Goal: Task Accomplishment & Management: Manage account settings

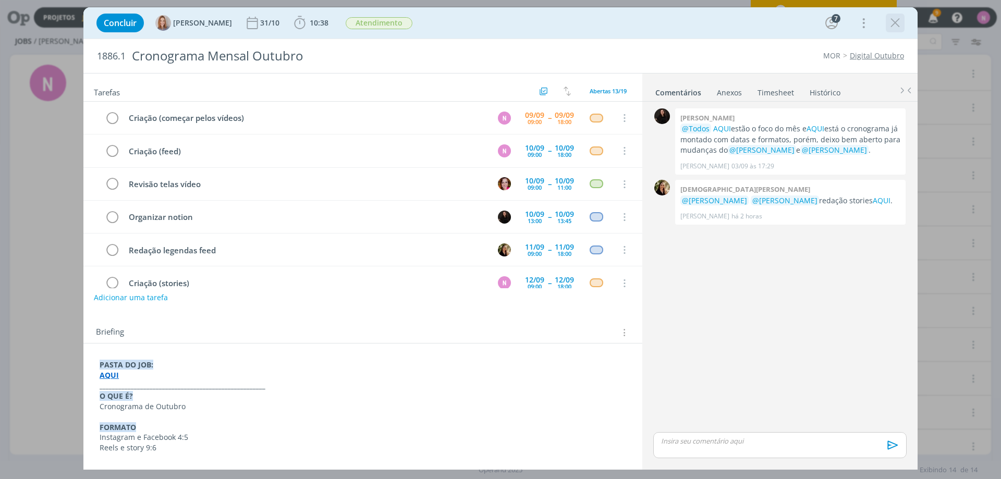
click at [892, 20] on icon "dialog" at bounding box center [895, 23] width 16 height 16
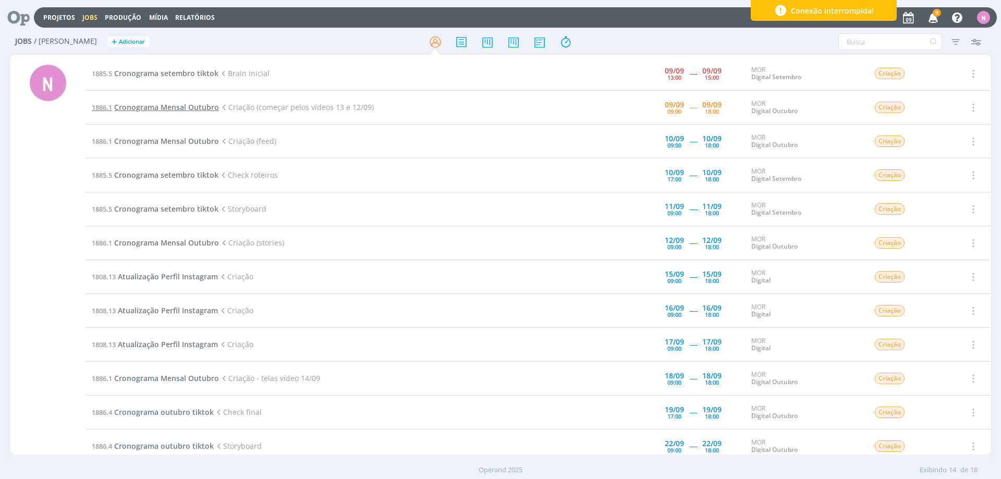
click at [184, 106] on span "Cronograma Mensal Outubro" at bounding box center [166, 107] width 105 height 10
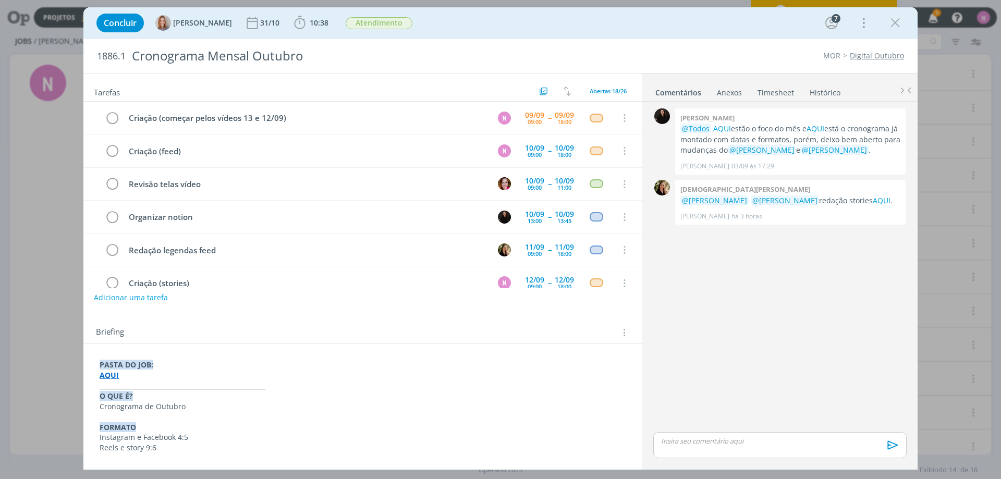
drag, startPoint x: 1000, startPoint y: 17, endPoint x: 1000, endPoint y: 76, distance: 58.4
click at [1000, 76] on div "Concluir [PERSON_NAME] [DATE] 10:38 Iniciar Apontar Data * [DATE] Horas * 00:00…" at bounding box center [500, 239] width 1001 height 479
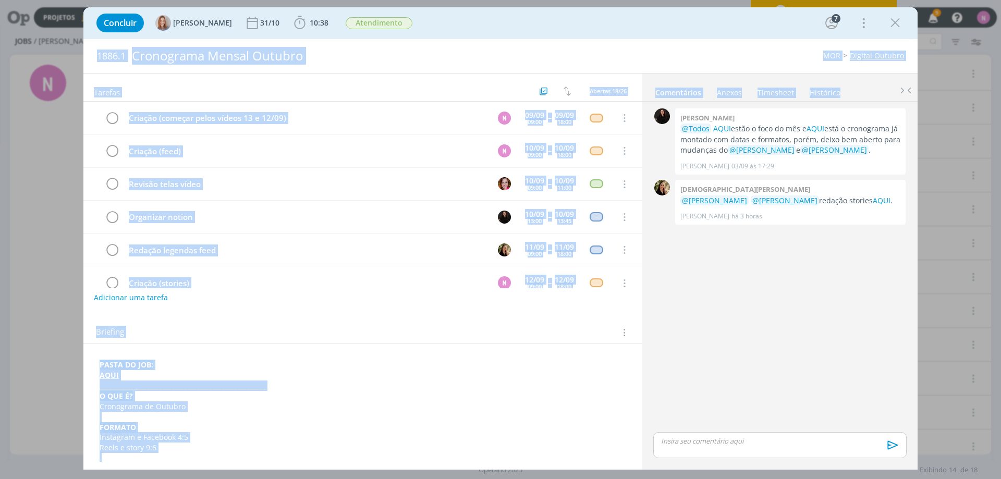
click at [393, 294] on div "Adicionar uma tarefa" at bounding box center [362, 297] width 559 height 19
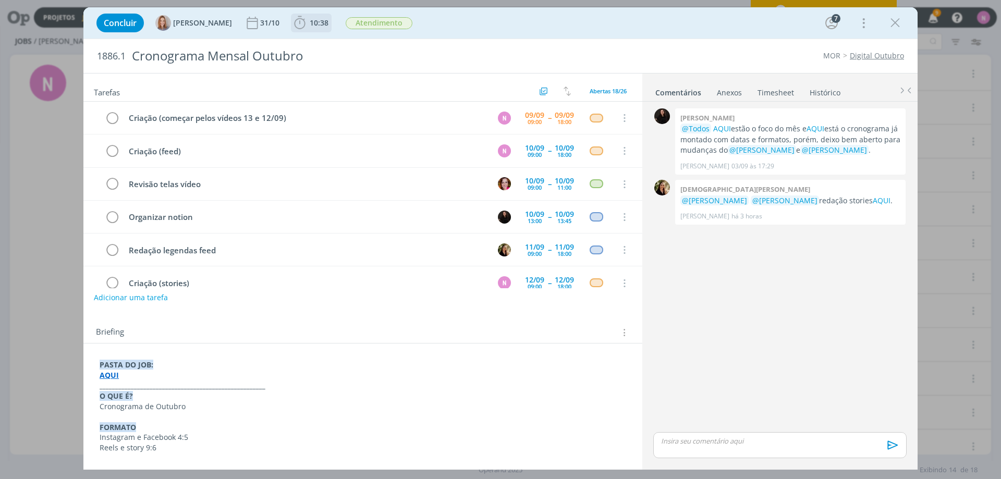
click at [320, 30] on span "10:38" at bounding box center [311, 23] width 39 height 16
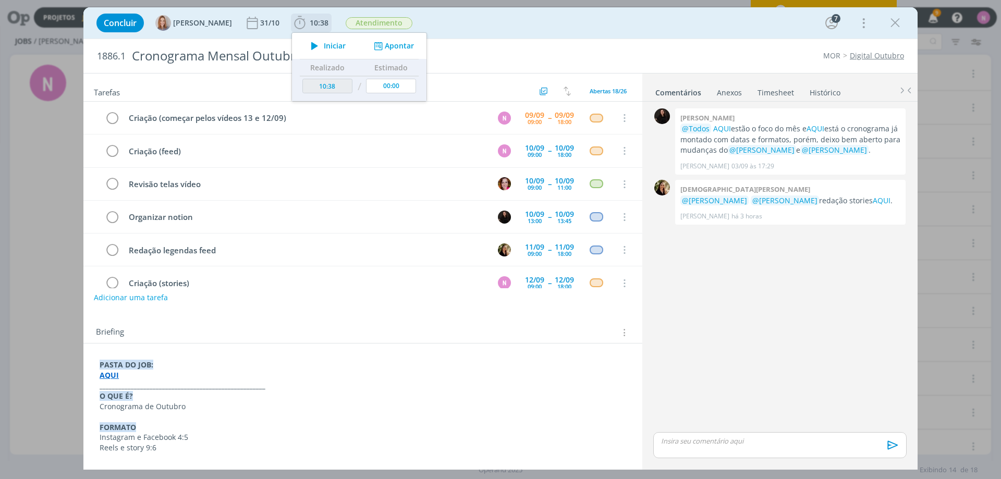
click at [320, 30] on span "10:38" at bounding box center [311, 23] width 39 height 16
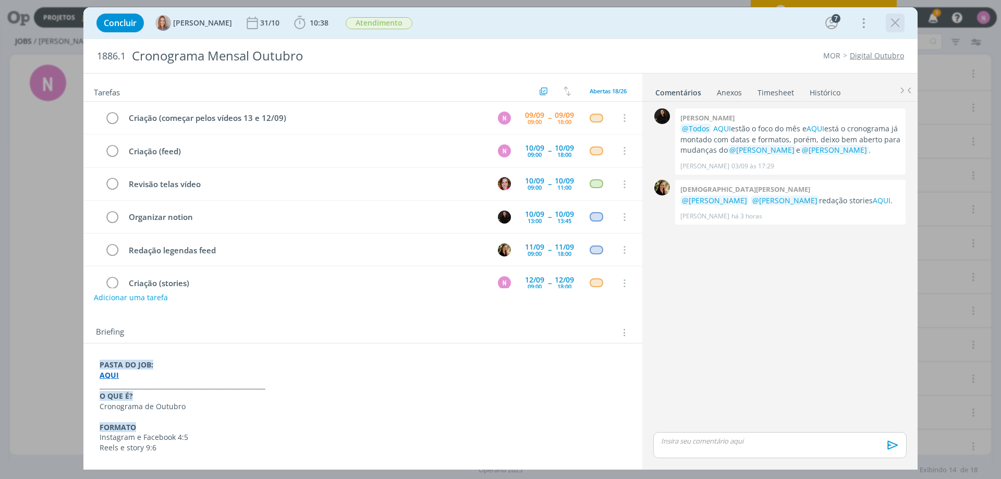
click at [897, 21] on icon "dialog" at bounding box center [895, 23] width 16 height 16
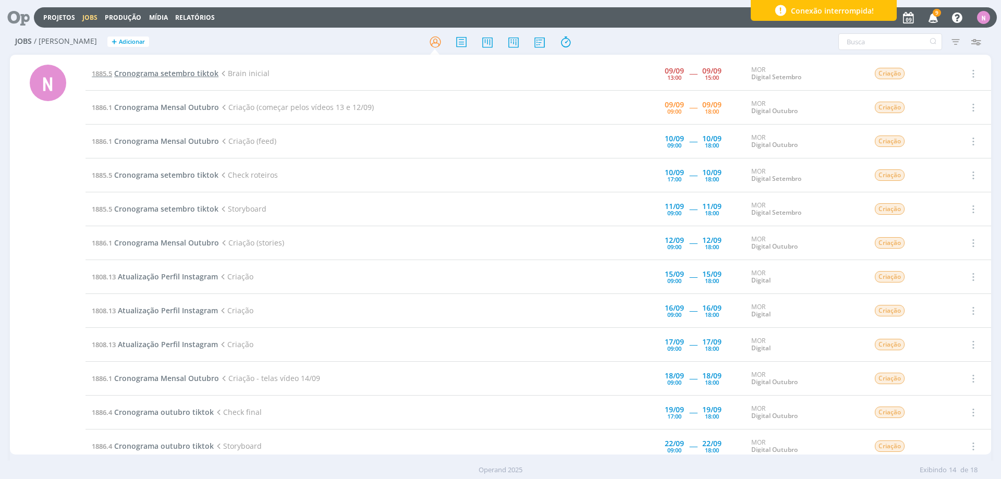
click at [170, 77] on span "Cronograma setembro tiktok" at bounding box center [166, 73] width 104 height 10
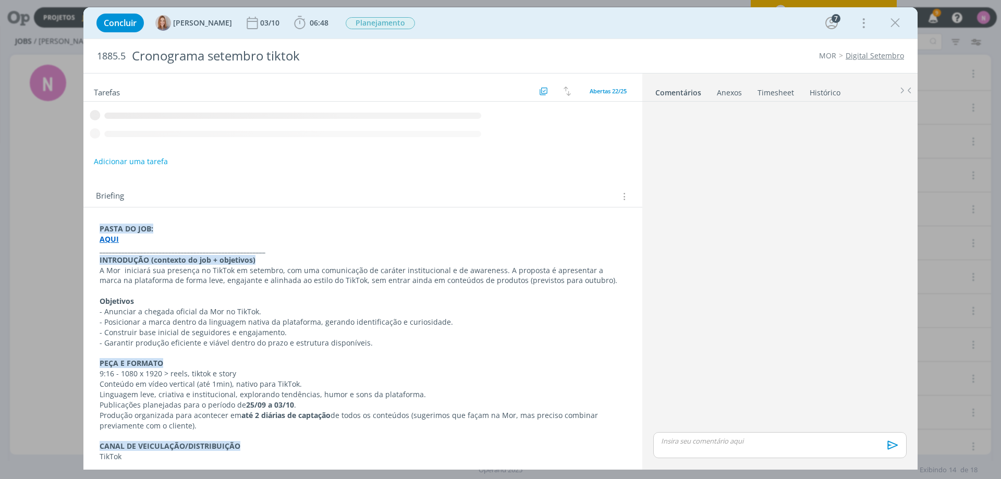
click at [779, 105] on div "🙂 Ctrl + ENTER para enviar" at bounding box center [780, 285] width 262 height 366
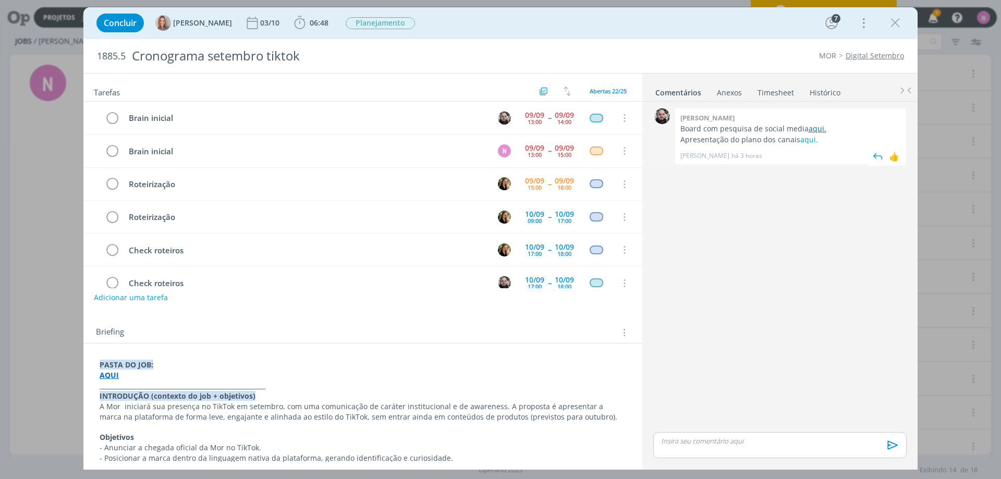
click at [816, 128] on link "aqui." at bounding box center [817, 129] width 18 height 10
click at [800, 143] on link "aqui." at bounding box center [809, 139] width 18 height 10
click at [769, 95] on link "Timesheet" at bounding box center [776, 90] width 38 height 15
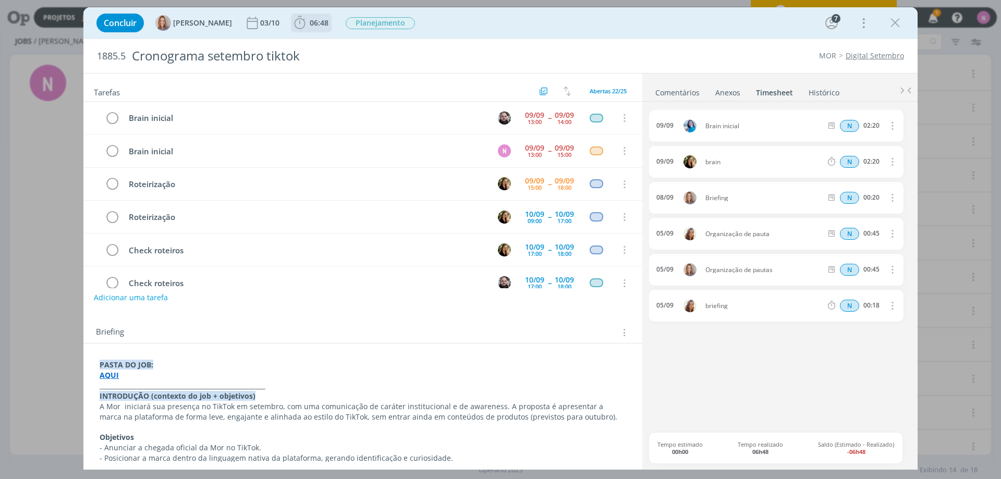
click at [318, 23] on span "06:48" at bounding box center [319, 23] width 19 height 10
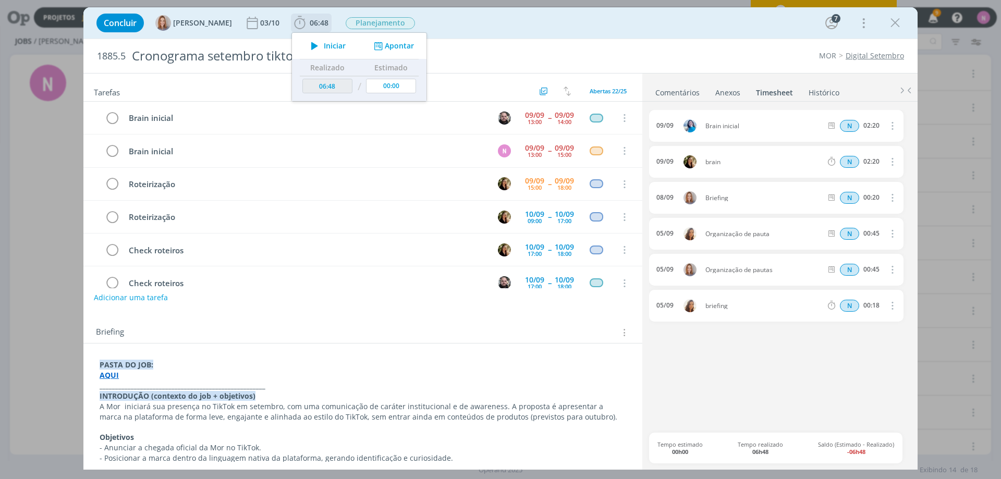
drag, startPoint x: 388, startPoint y: 46, endPoint x: 383, endPoint y: 74, distance: 28.0
click at [387, 46] on button "Apontar" at bounding box center [392, 46] width 43 height 11
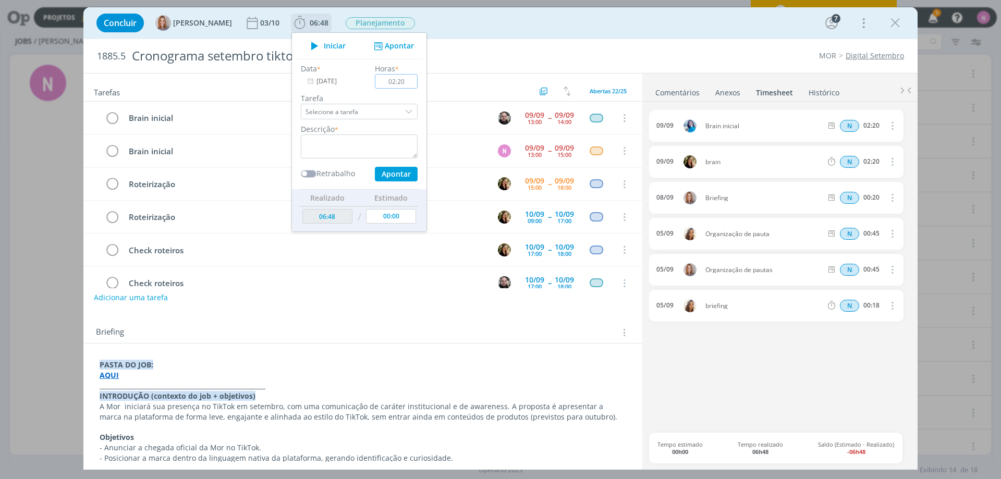
type input "02:20"
drag, startPoint x: 377, startPoint y: 137, endPoint x: 372, endPoint y: 143, distance: 8.1
click at [374, 141] on textarea "dialog" at bounding box center [359, 146] width 117 height 24
type textarea "a"
type textarea "briefing gio e brain 1/2"
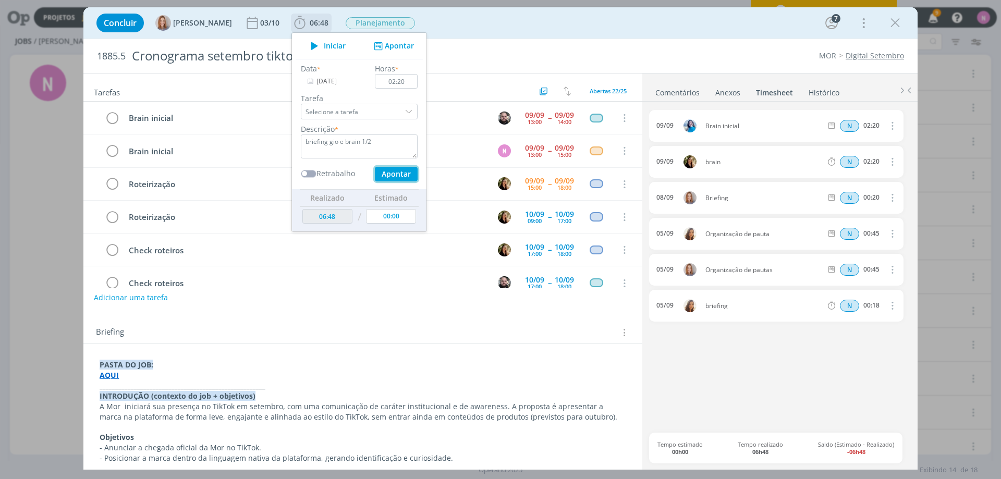
click at [389, 173] on button "Apontar" at bounding box center [396, 174] width 43 height 15
type input "09:08"
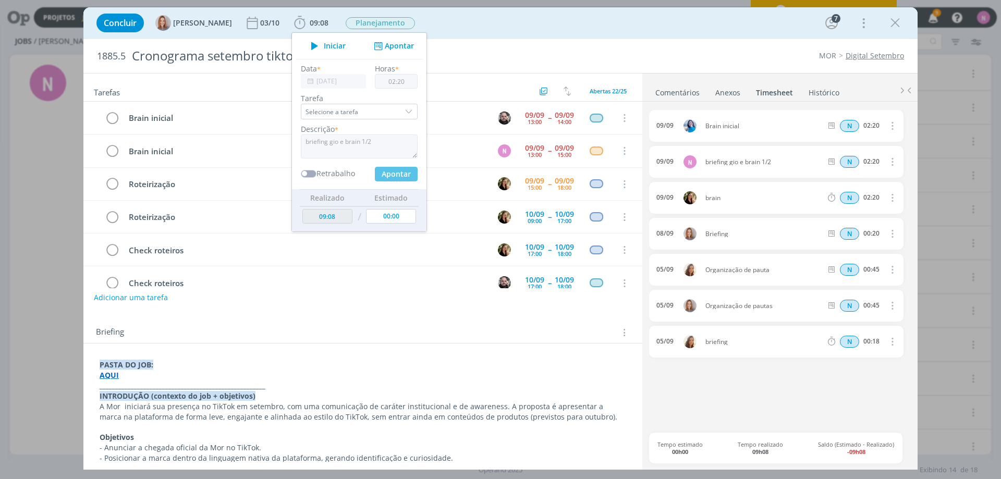
type input "00:00"
click at [667, 84] on link "Comentários" at bounding box center [677, 90] width 45 height 15
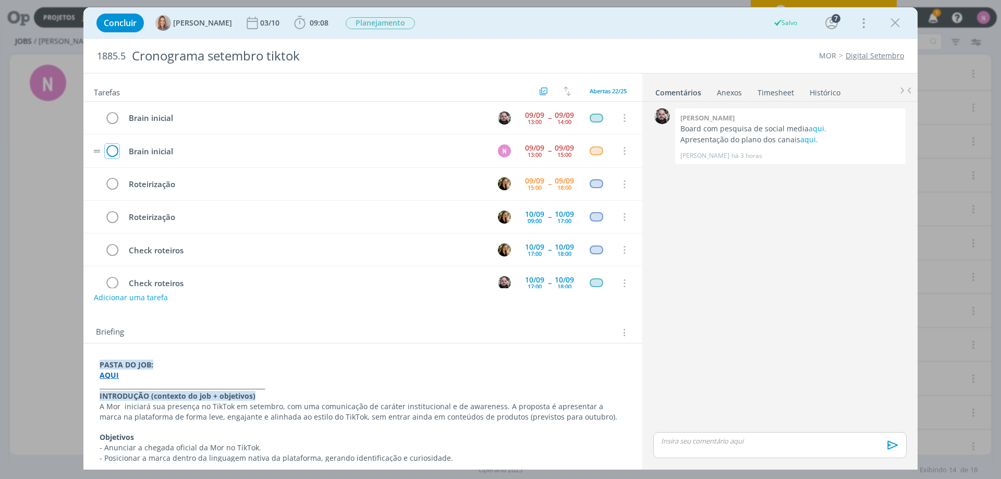
click at [115, 149] on icon "dialog" at bounding box center [112, 151] width 15 height 16
click at [898, 24] on icon "dialog" at bounding box center [895, 23] width 16 height 16
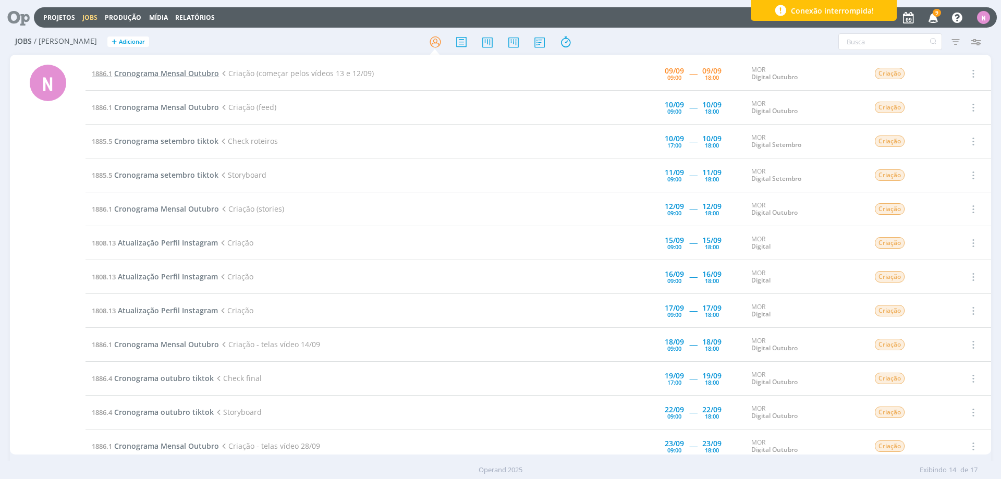
click at [134, 75] on span "Cronograma Mensal Outubro" at bounding box center [166, 73] width 105 height 10
